Goal: Task Accomplishment & Management: Manage account settings

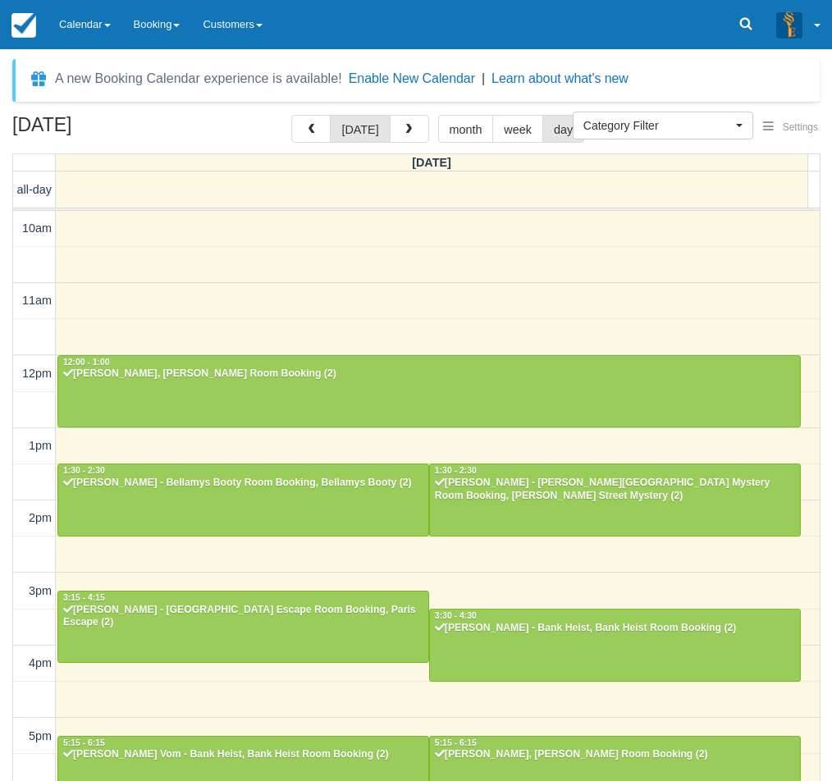
select select
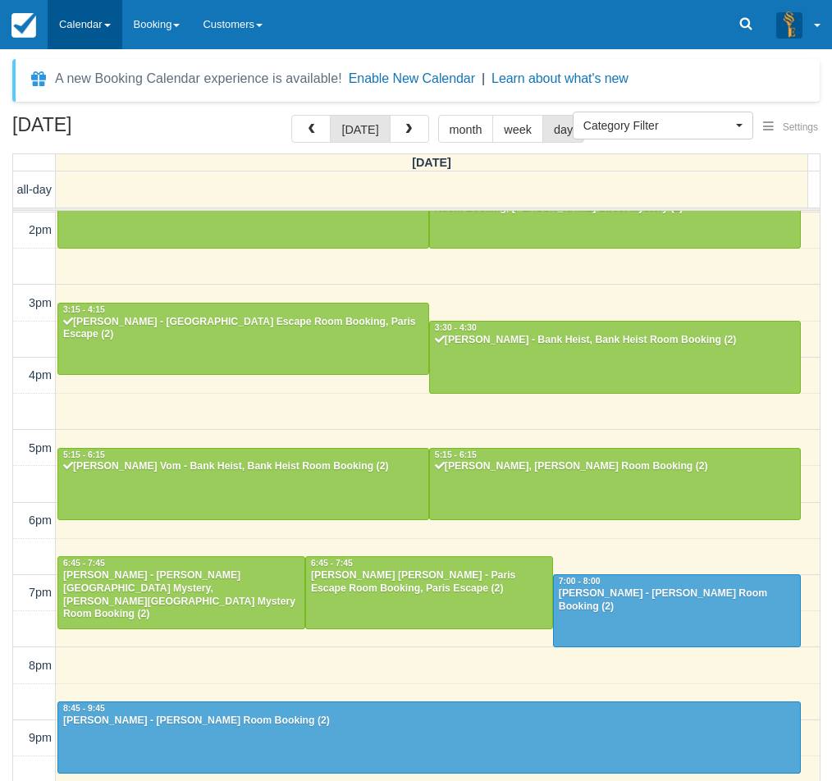
click at [122, 33] on link "Calendar" at bounding box center [85, 24] width 75 height 49
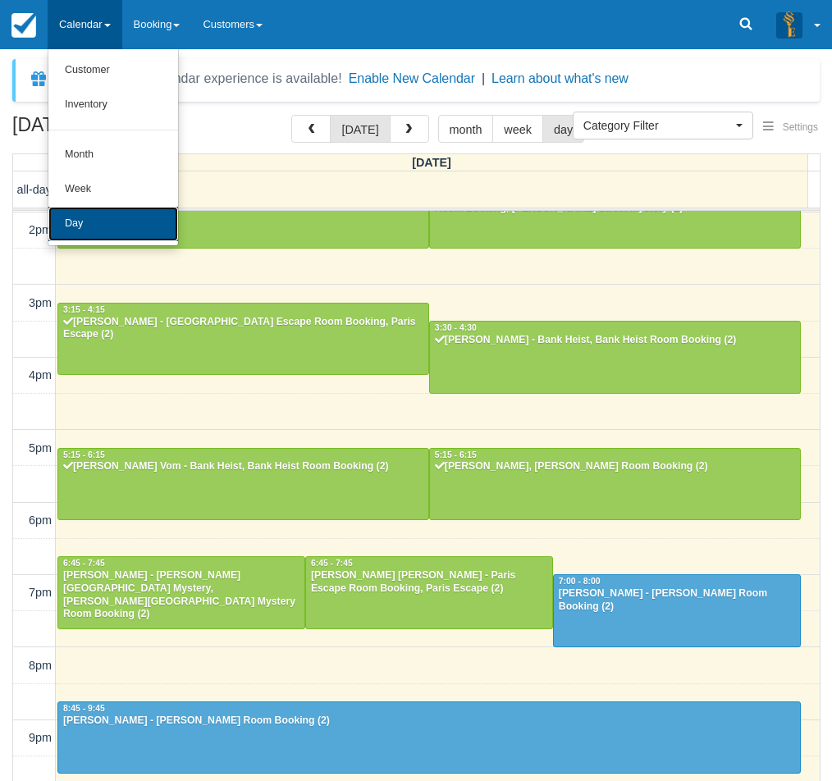
click at [103, 226] on link "Day" at bounding box center [113, 224] width 130 height 34
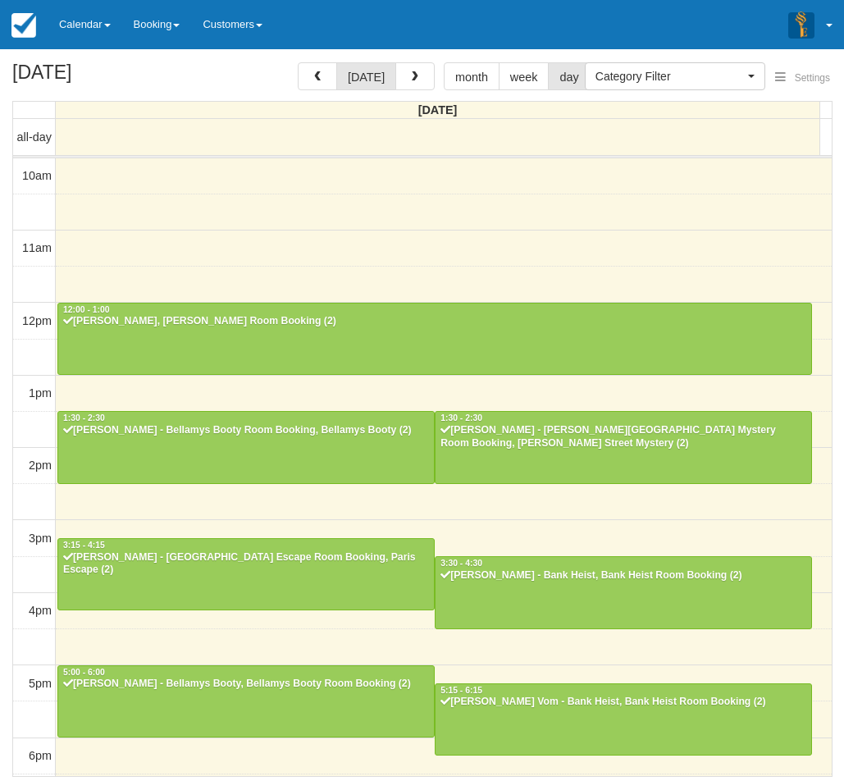
select select
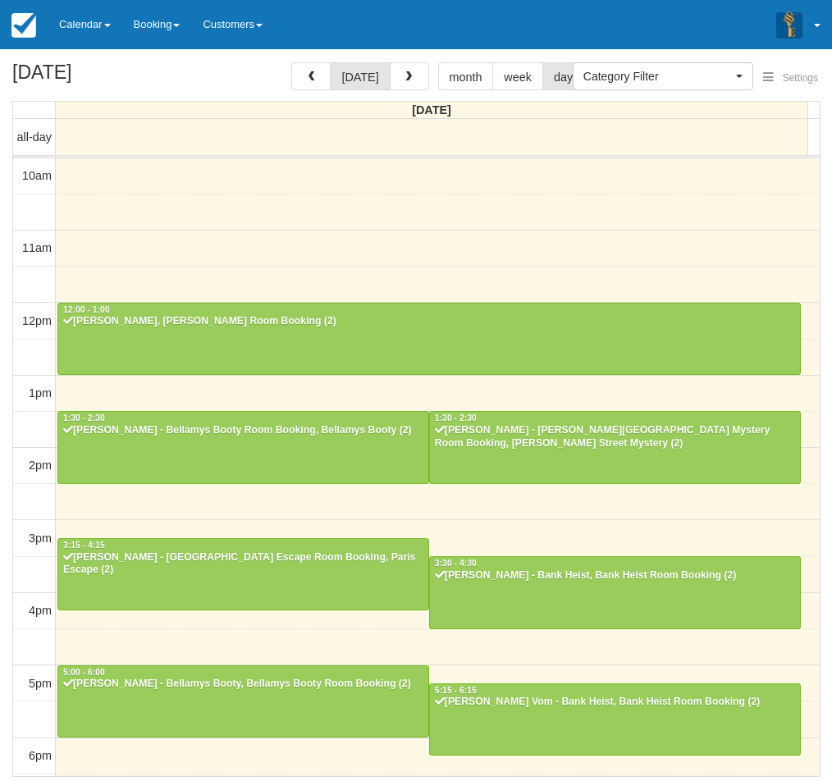
scroll to position [288, 0]
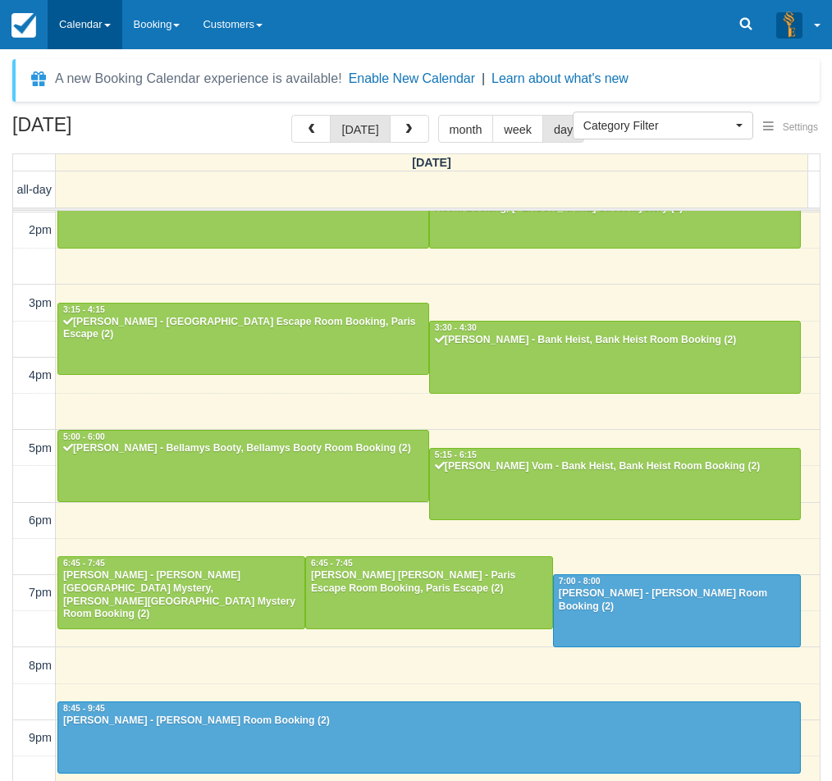
click at [96, 29] on link "Calendar" at bounding box center [85, 24] width 75 height 49
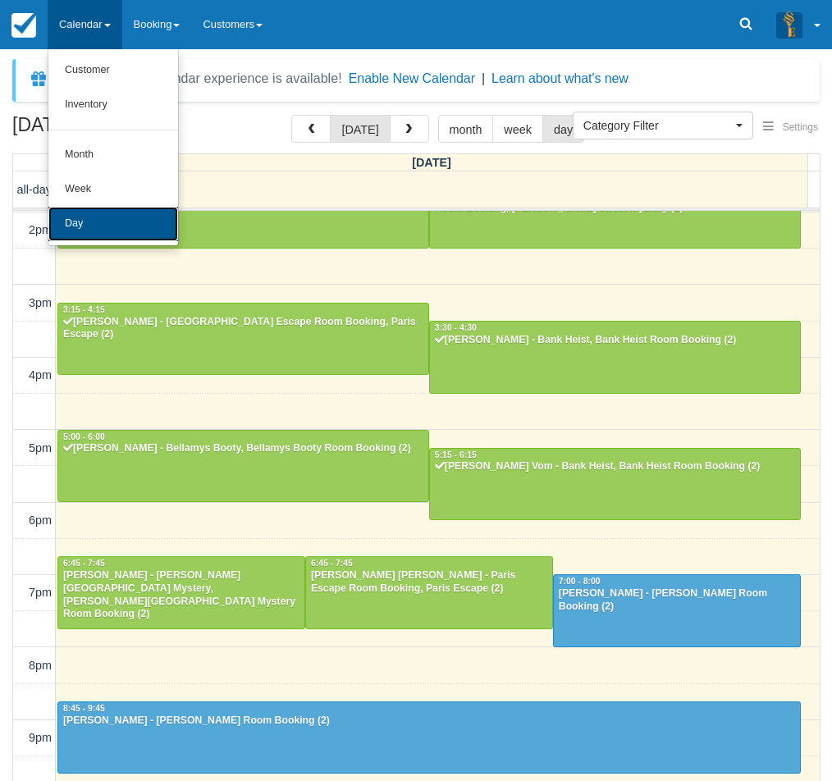
click at [101, 219] on link "Day" at bounding box center [113, 224] width 130 height 34
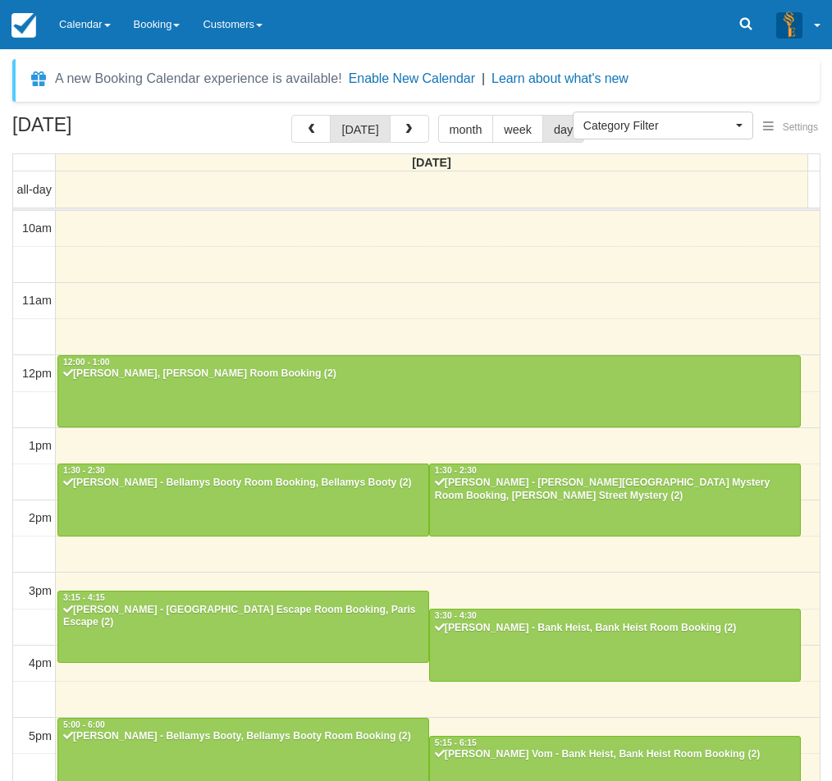
select select
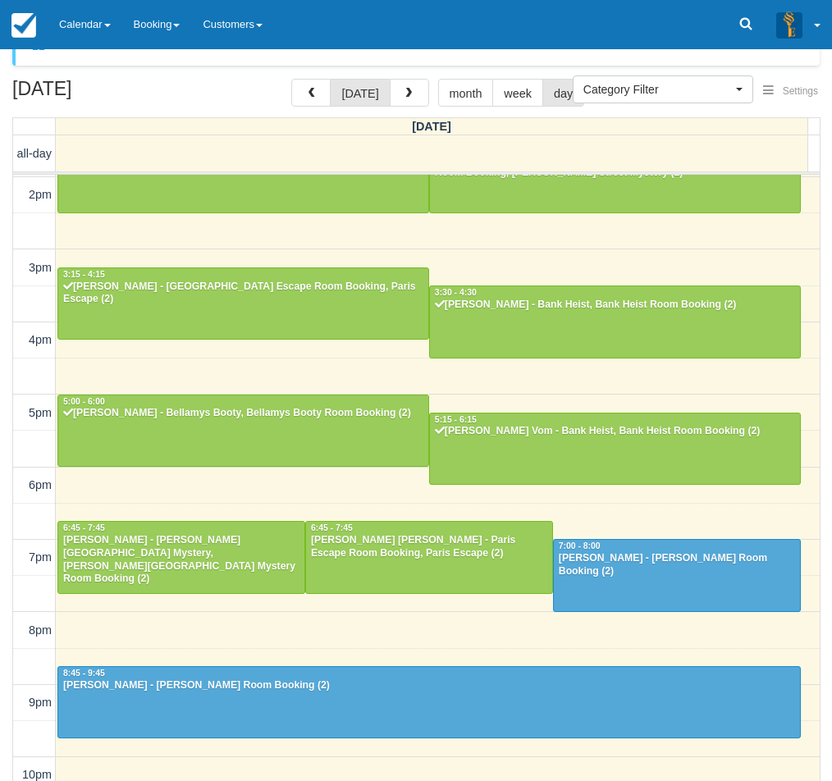
scroll to position [52, 0]
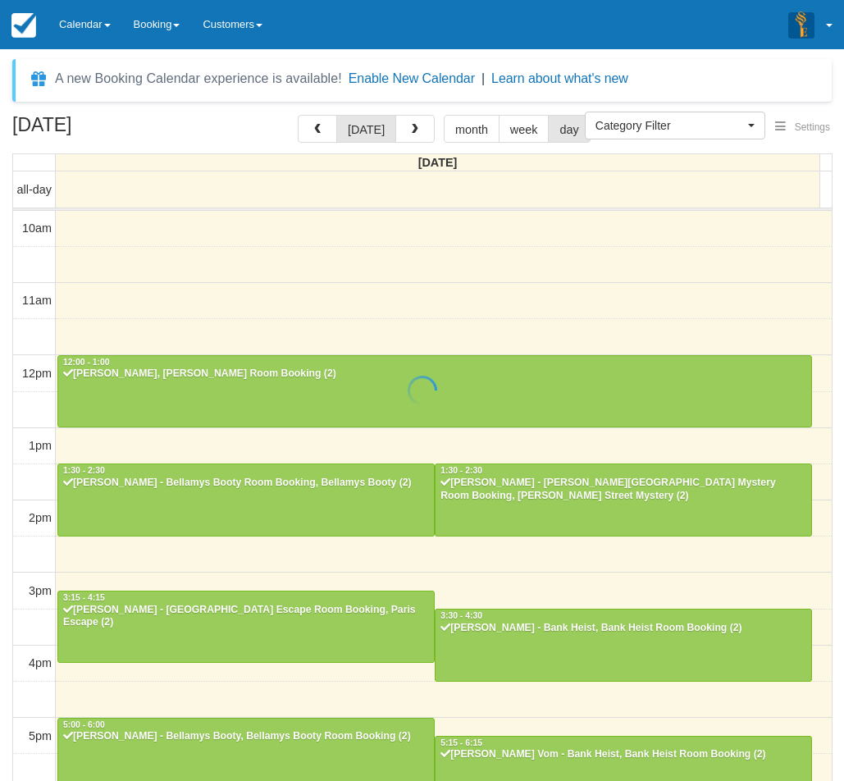
select select
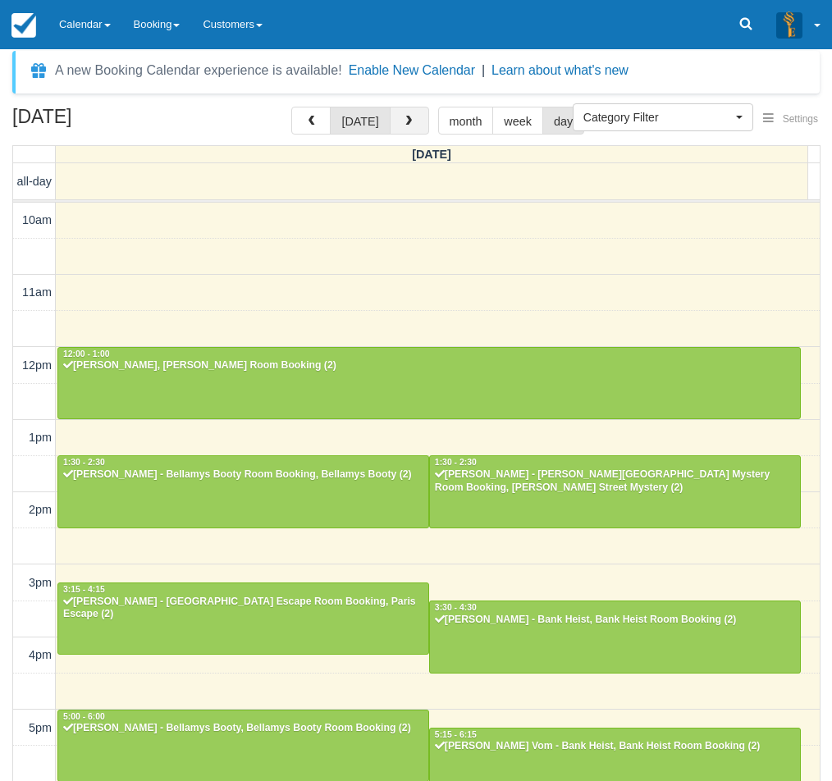
click at [409, 120] on span "button" at bounding box center [408, 121] width 11 height 11
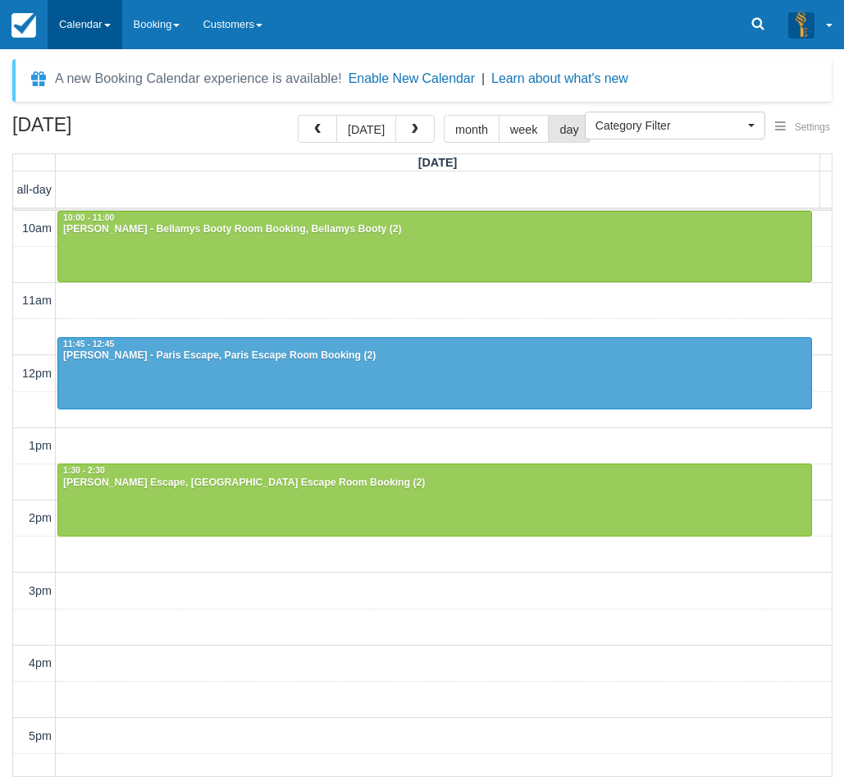
click at [85, 31] on link "Calendar" at bounding box center [85, 24] width 75 height 49
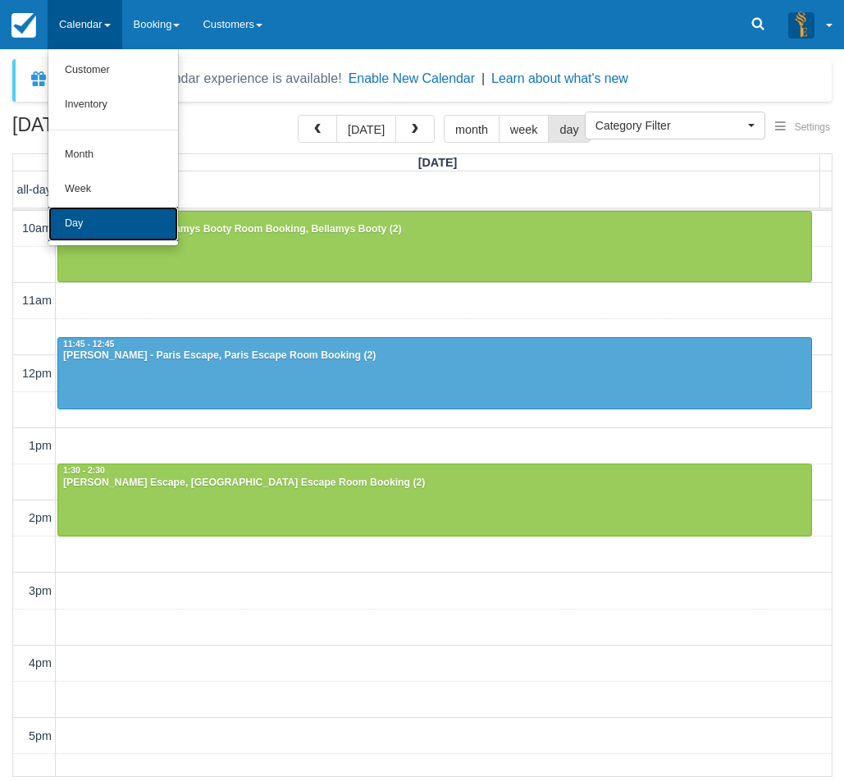
click at [89, 217] on link "Day" at bounding box center [113, 224] width 130 height 34
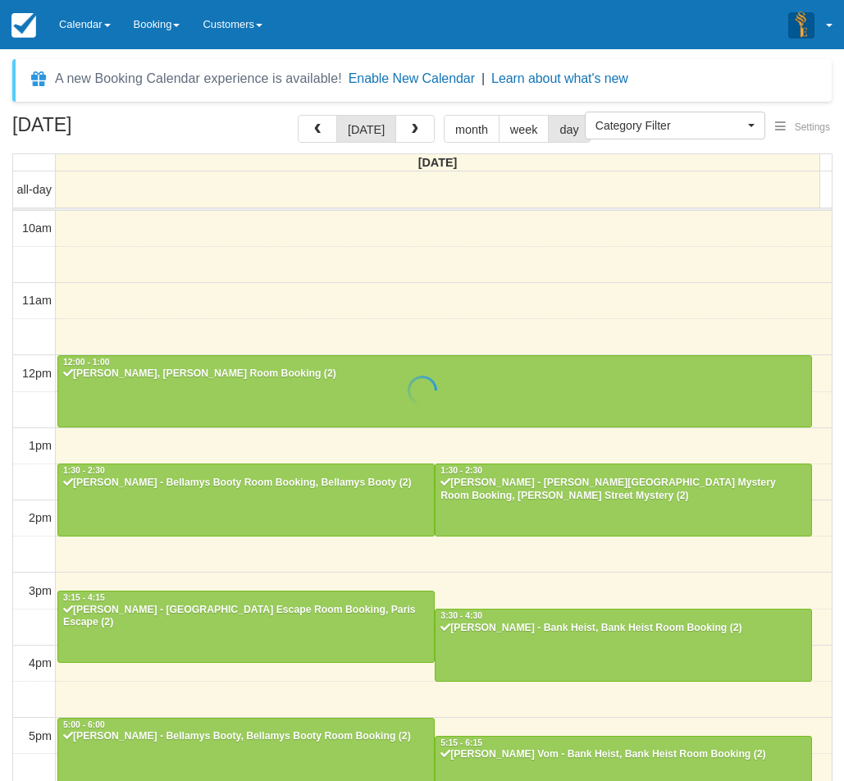
select select
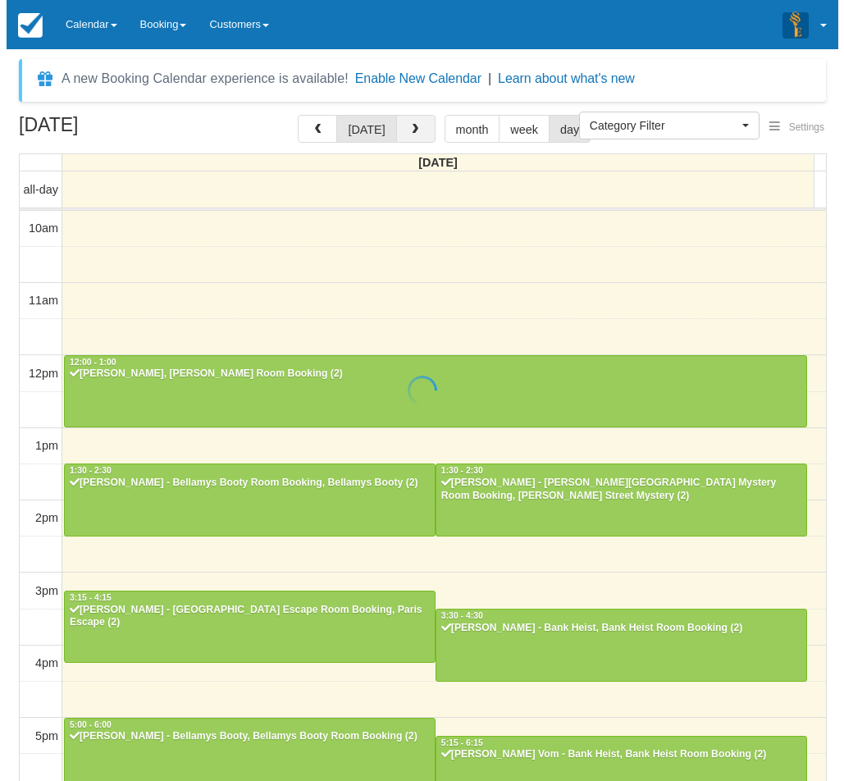
scroll to position [288, 0]
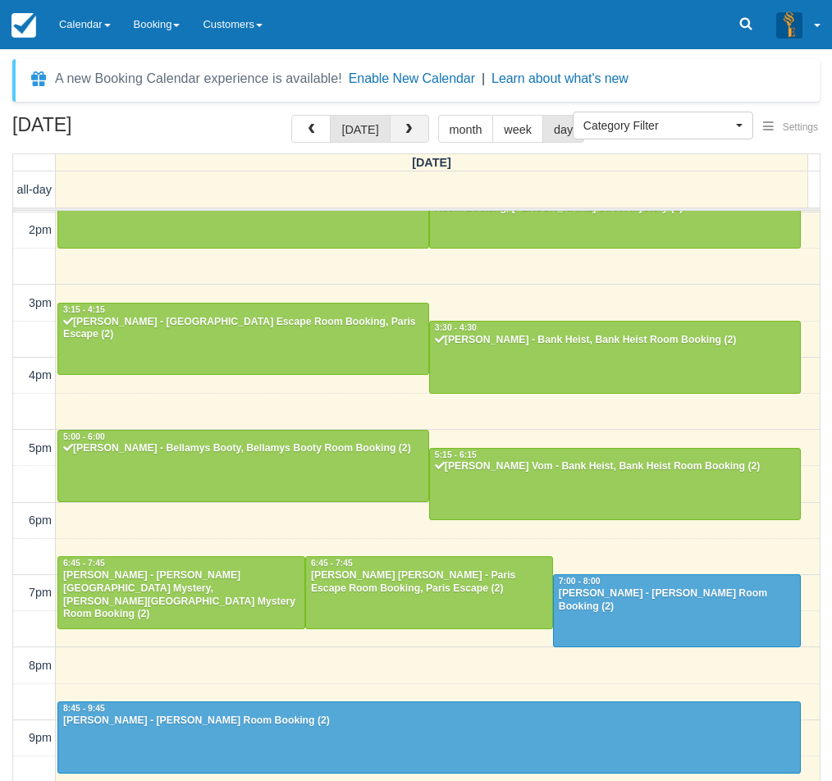
click at [403, 131] on span "button" at bounding box center [408, 129] width 11 height 11
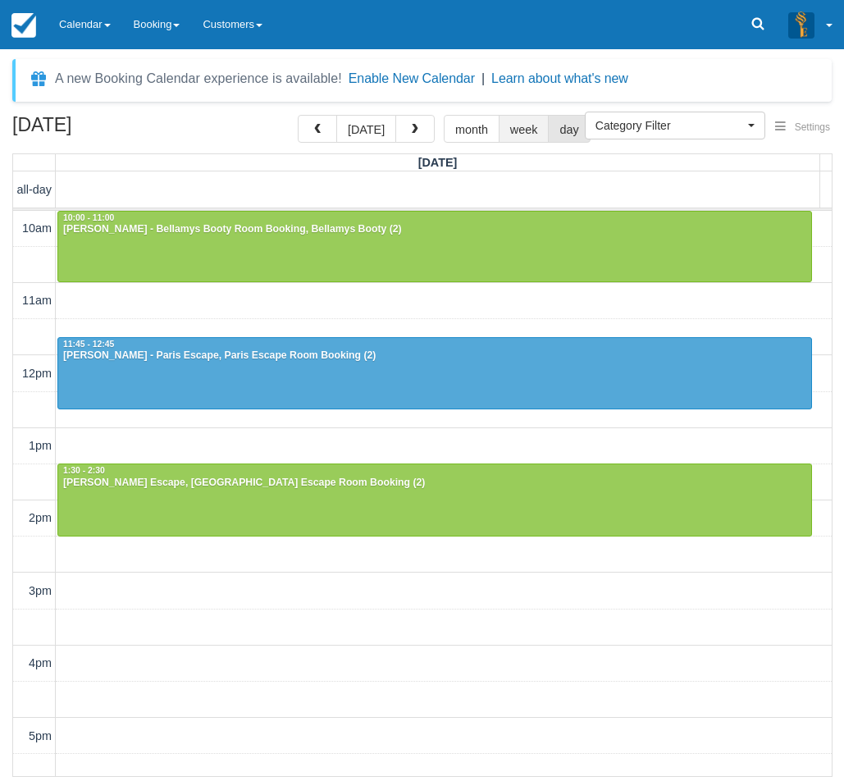
click at [518, 136] on button "week" at bounding box center [524, 129] width 51 height 28
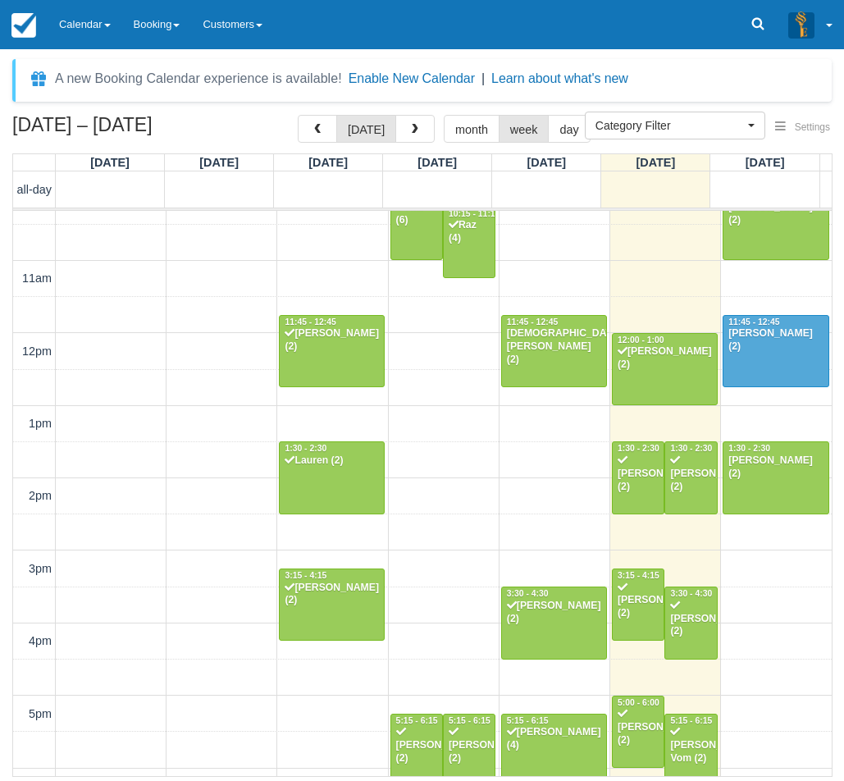
scroll to position [12, 0]
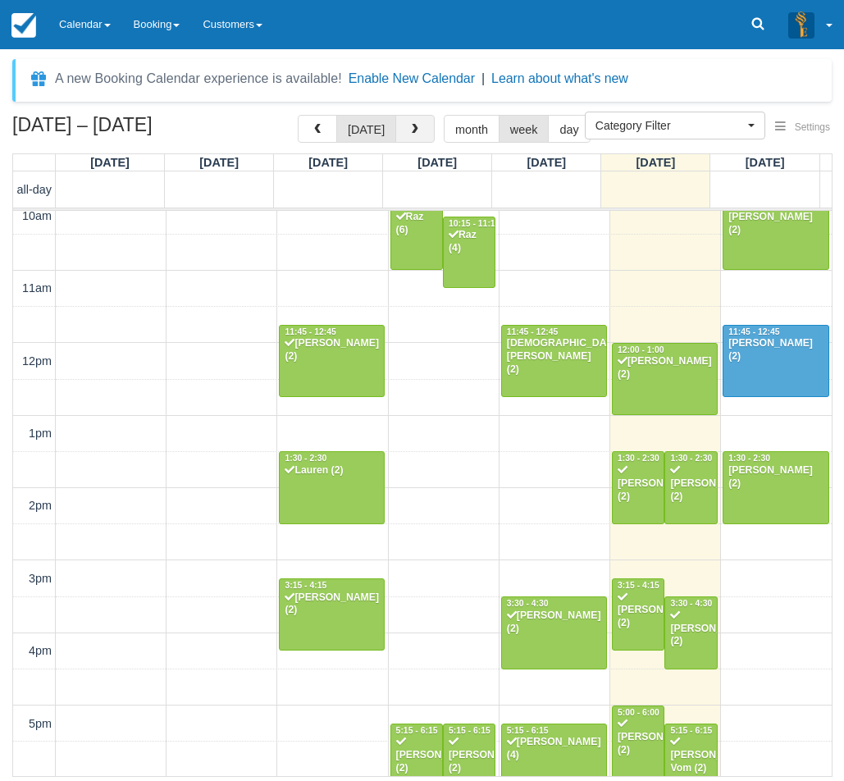
click at [417, 130] on span "button" at bounding box center [414, 129] width 11 height 11
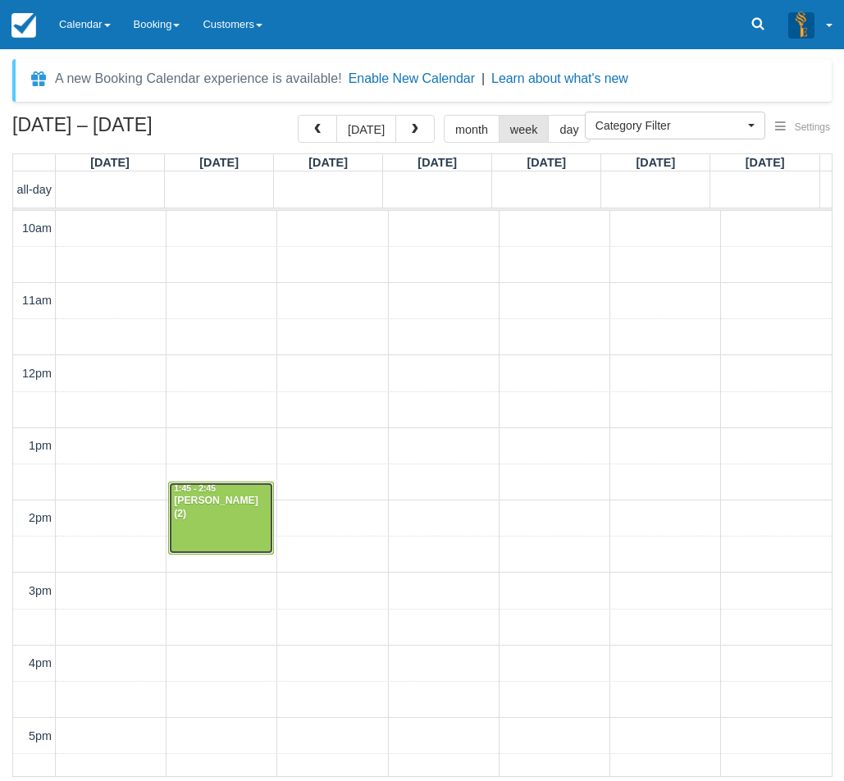
click at [195, 504] on div "Eric Tjetjep (2)" at bounding box center [221, 508] width 96 height 26
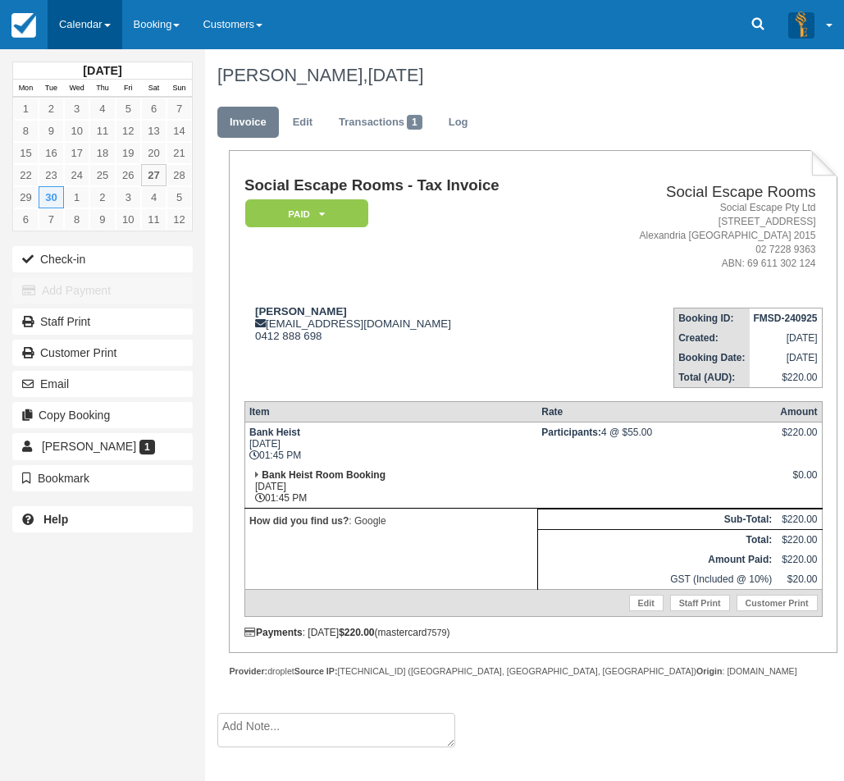
click at [86, 24] on link "Calendar" at bounding box center [85, 24] width 75 height 49
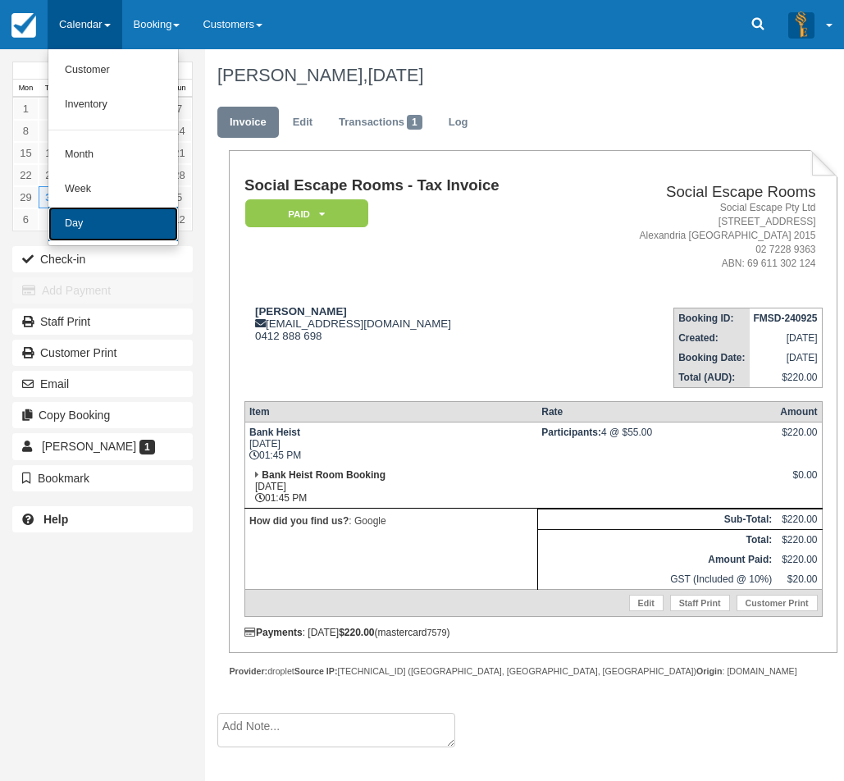
click at [116, 216] on link "Day" at bounding box center [113, 224] width 130 height 34
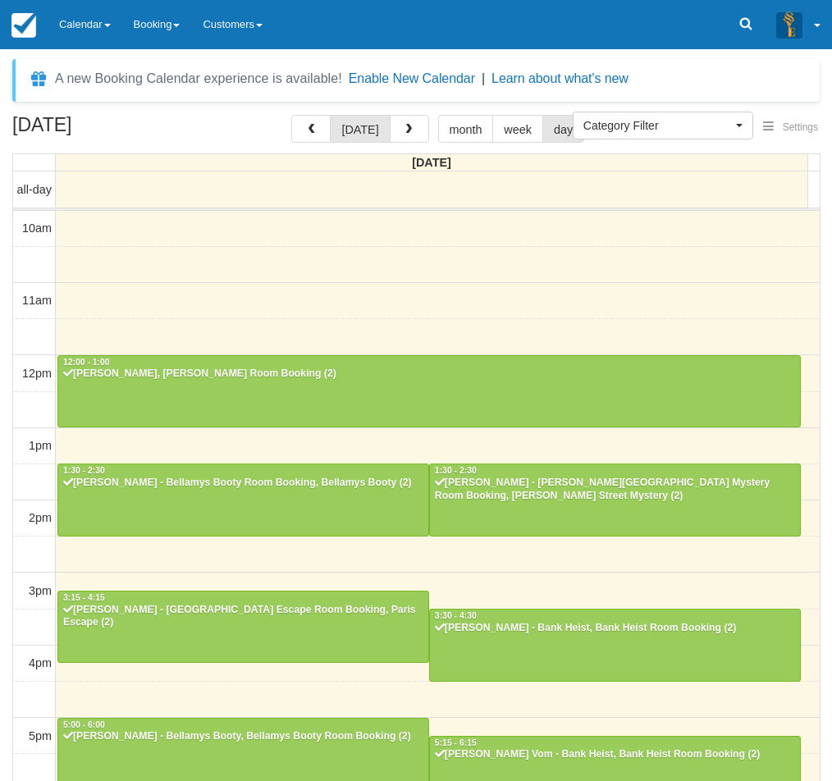
select select
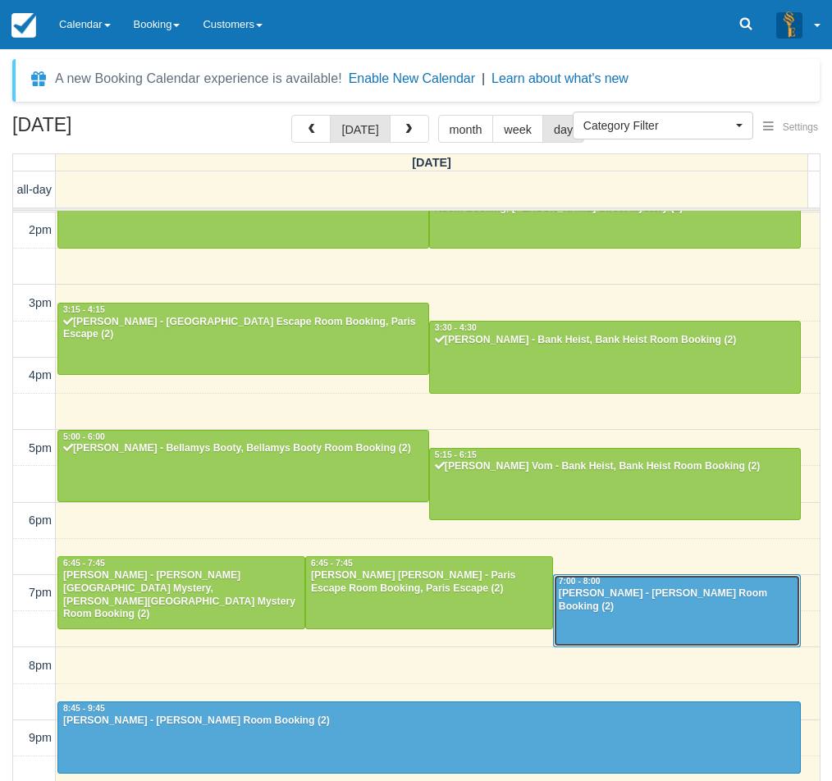
click at [575, 589] on div "[PERSON_NAME] - [PERSON_NAME] Room Booking (2)" at bounding box center [677, 600] width 238 height 26
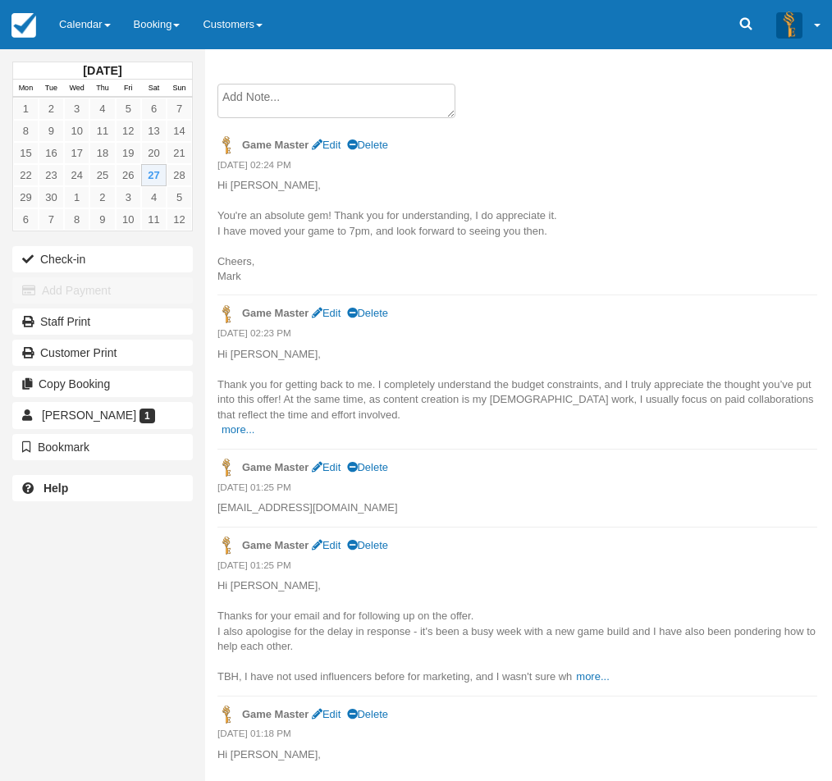
scroll to position [656, 0]
click at [239, 427] on link "more..." at bounding box center [237, 428] width 33 height 12
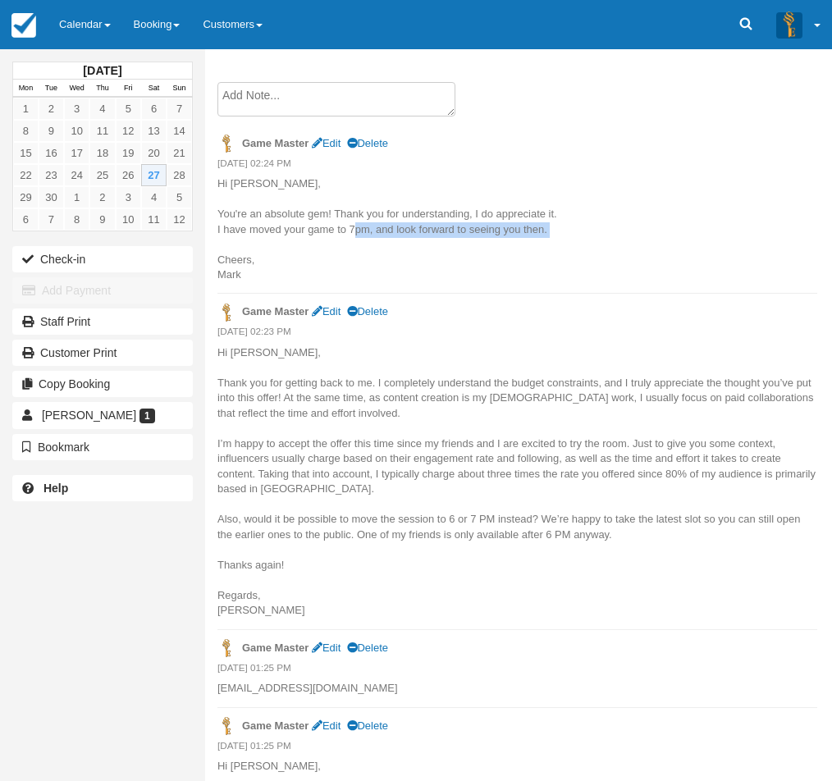
drag, startPoint x: 349, startPoint y: 230, endPoint x: 540, endPoint y: 240, distance: 190.5
click at [540, 240] on p "Hi [PERSON_NAME], You're an absolute gem! Thank you for understanding, I do app…" at bounding box center [517, 229] width 600 height 107
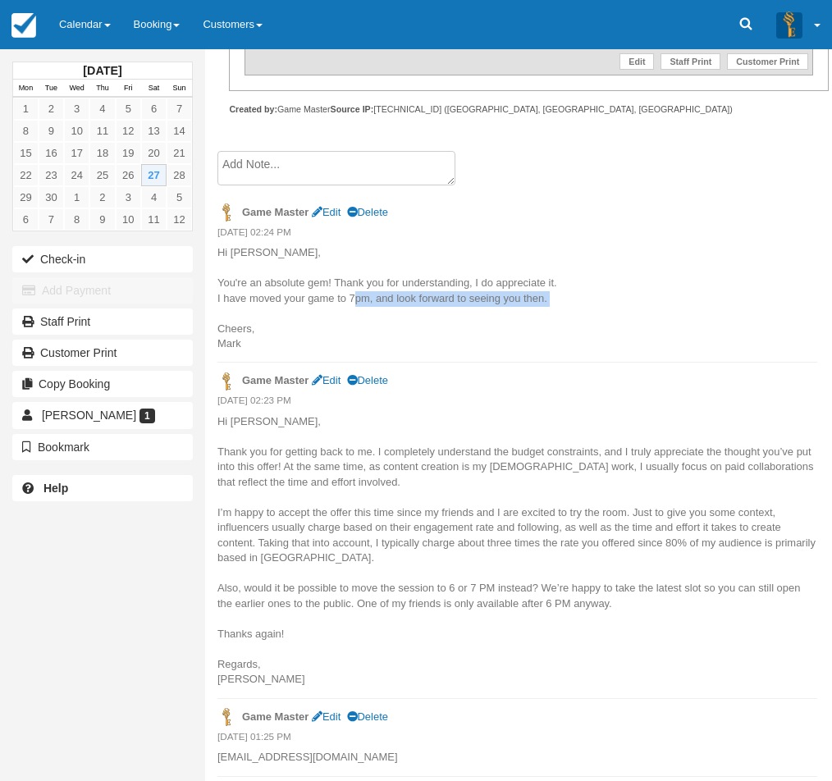
scroll to position [492, 0]
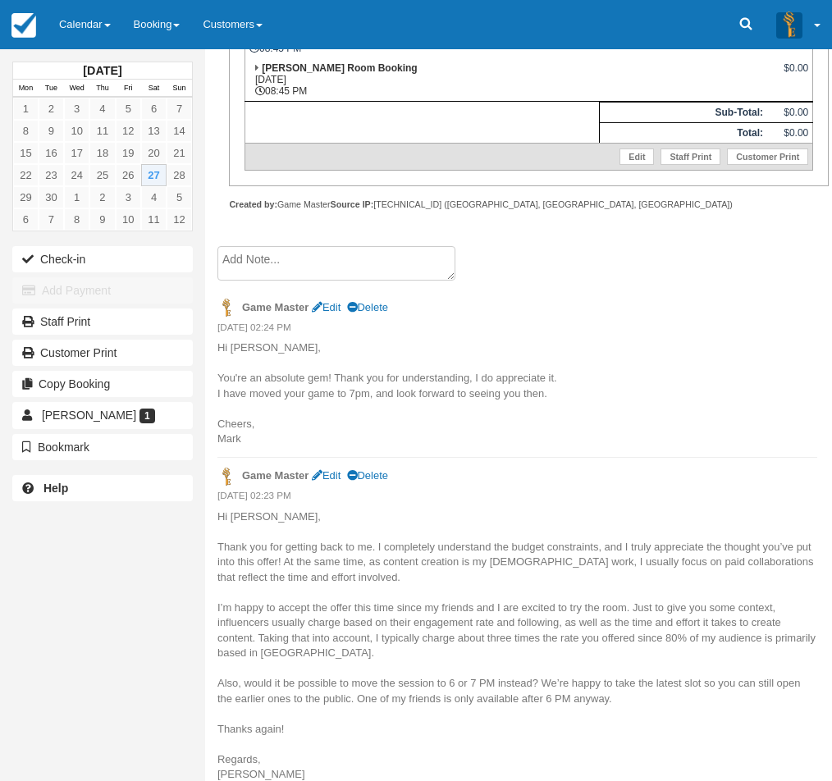
click at [472, 353] on p "Hi [PERSON_NAME], You're an absolute gem! Thank you for understanding, I do app…" at bounding box center [517, 393] width 600 height 107
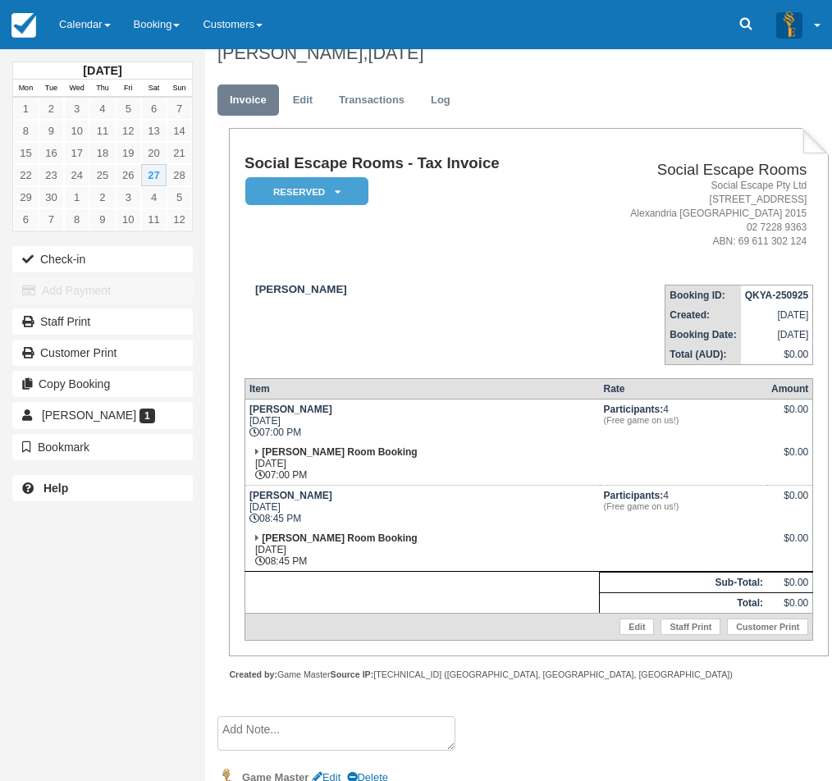
scroll to position [0, 0]
